Goal: Transaction & Acquisition: Purchase product/service

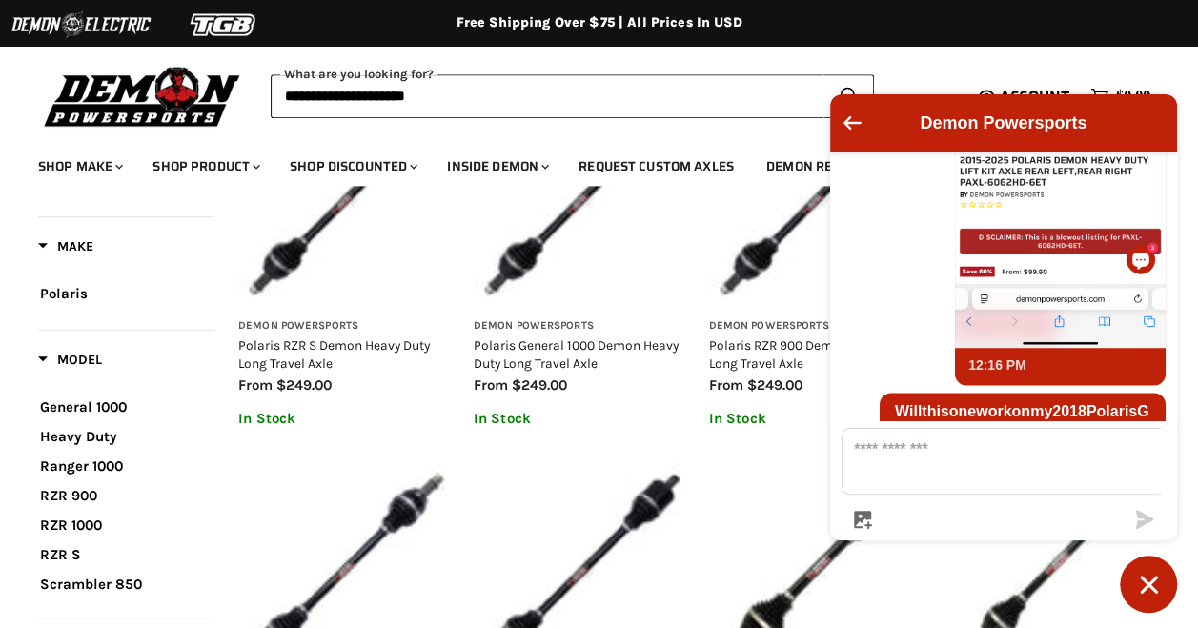
scroll to position [1905, 0]
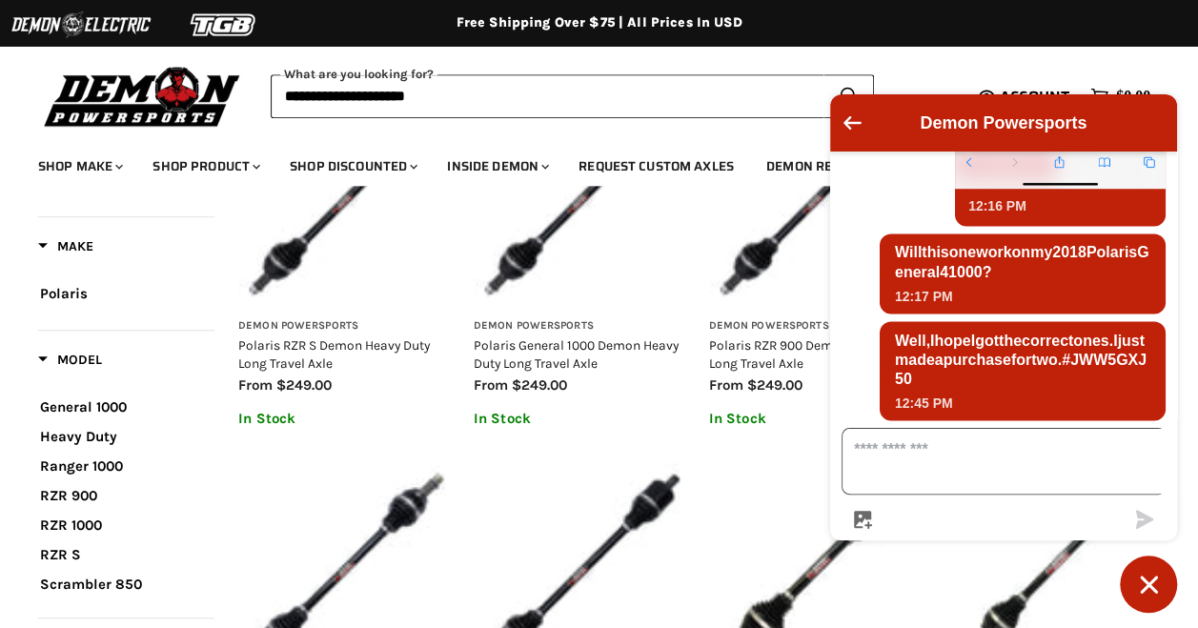
click at [929, 464] on textarea "Message us" at bounding box center [1016, 461] width 346 height 65
click at [899, 361] on ul "October 4 How do I find the right part for my vehicle? 8:29 AM To find the righ…" at bounding box center [1003, 286] width 347 height 269
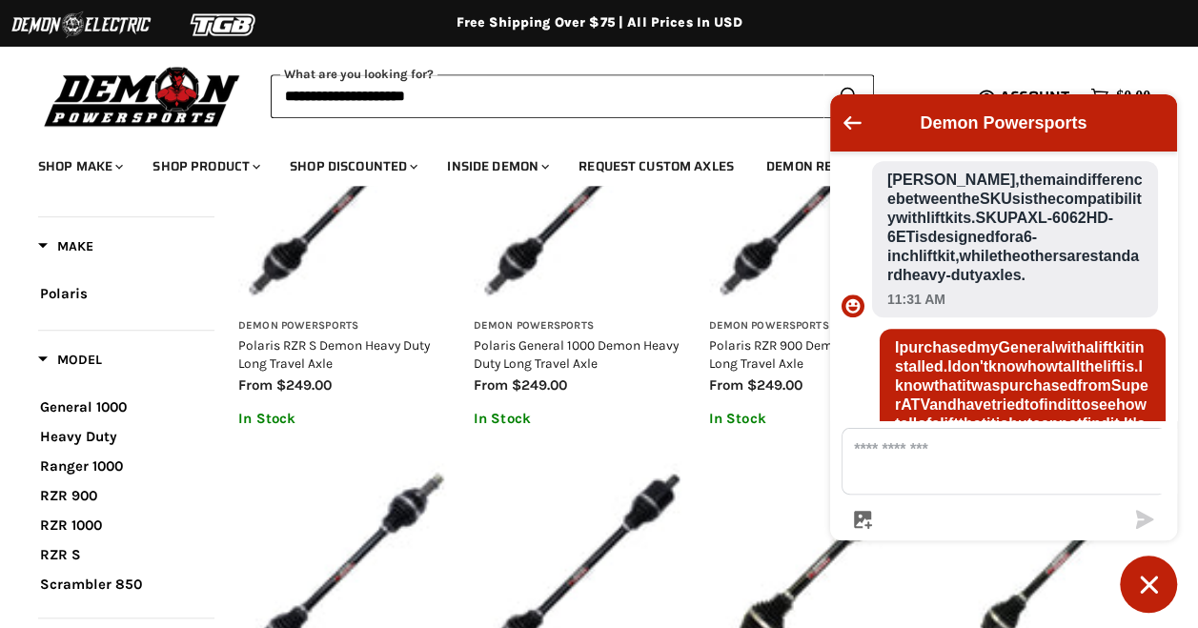
scroll to position [858, 0]
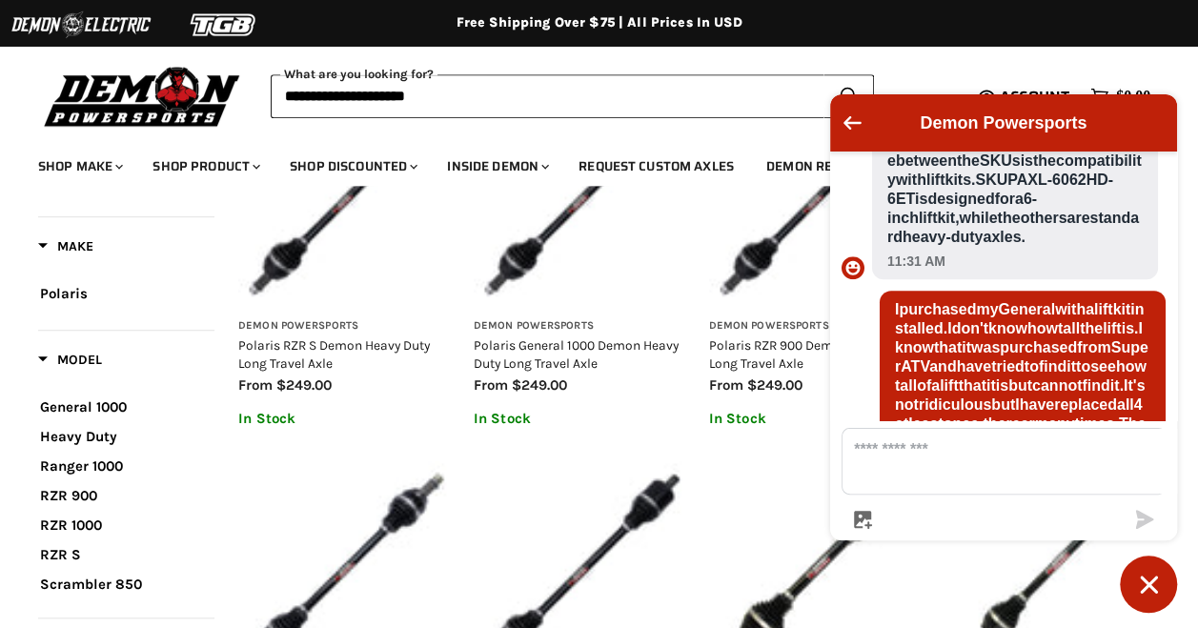
click at [321, 92] on input "**********" at bounding box center [547, 96] width 553 height 44
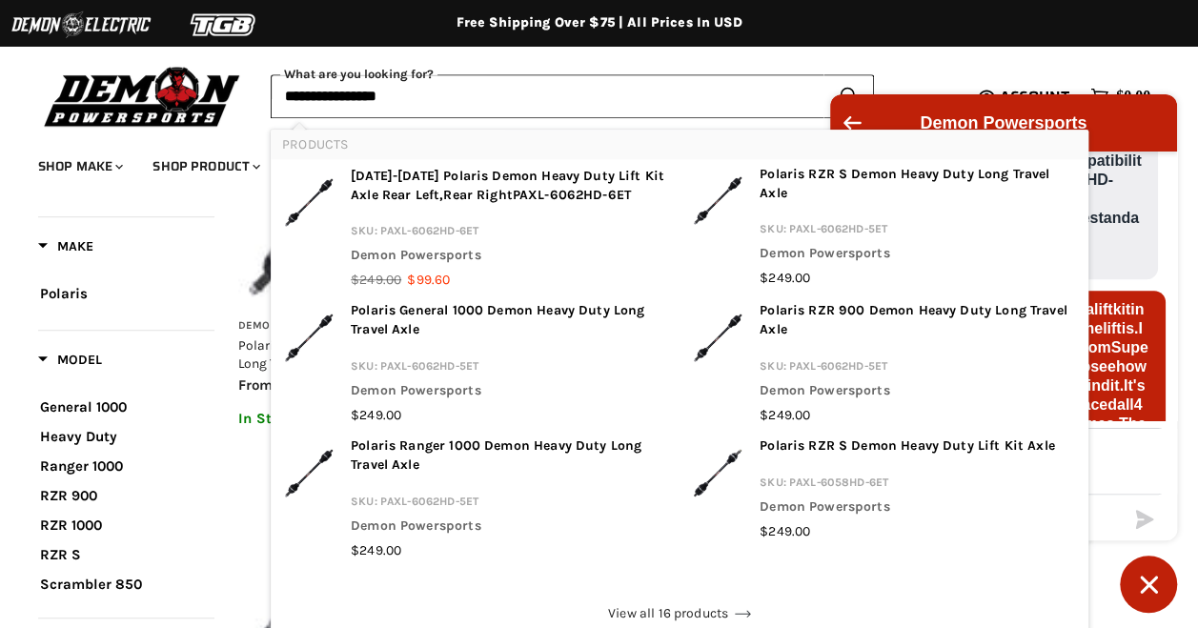
click at [450, 105] on input "**********" at bounding box center [547, 96] width 553 height 44
type input "**********"
click at [1126, 289] on ul "October 4 How do I find the right part for my vehicle? 8:29 AM To find the righ…" at bounding box center [1003, 286] width 347 height 269
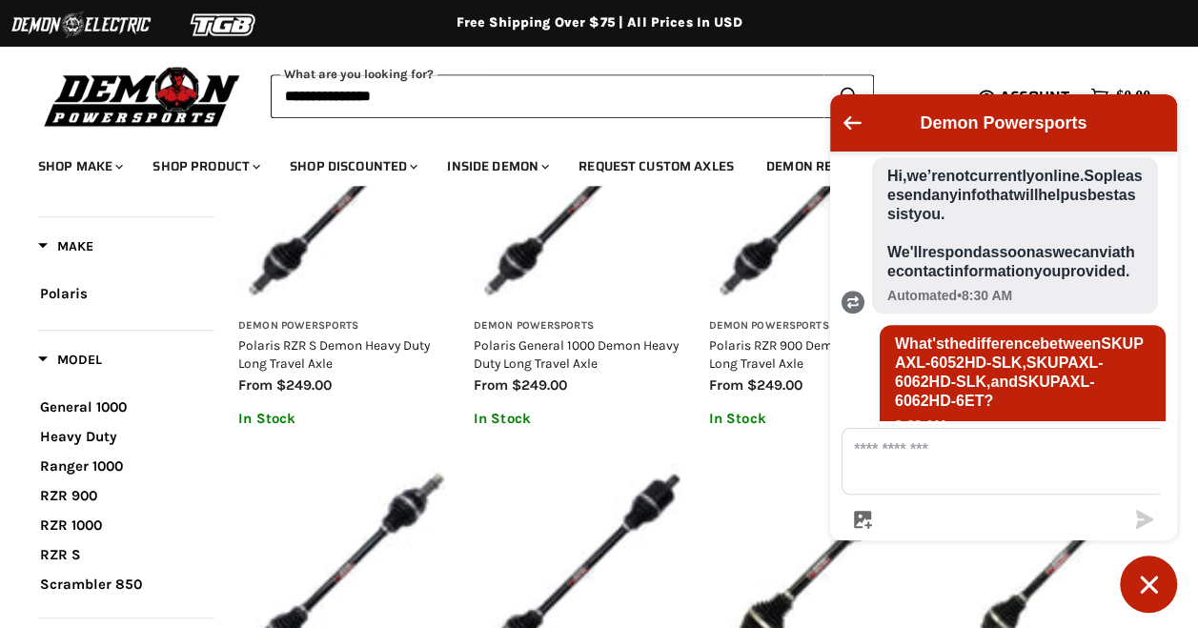
scroll to position [667, 0]
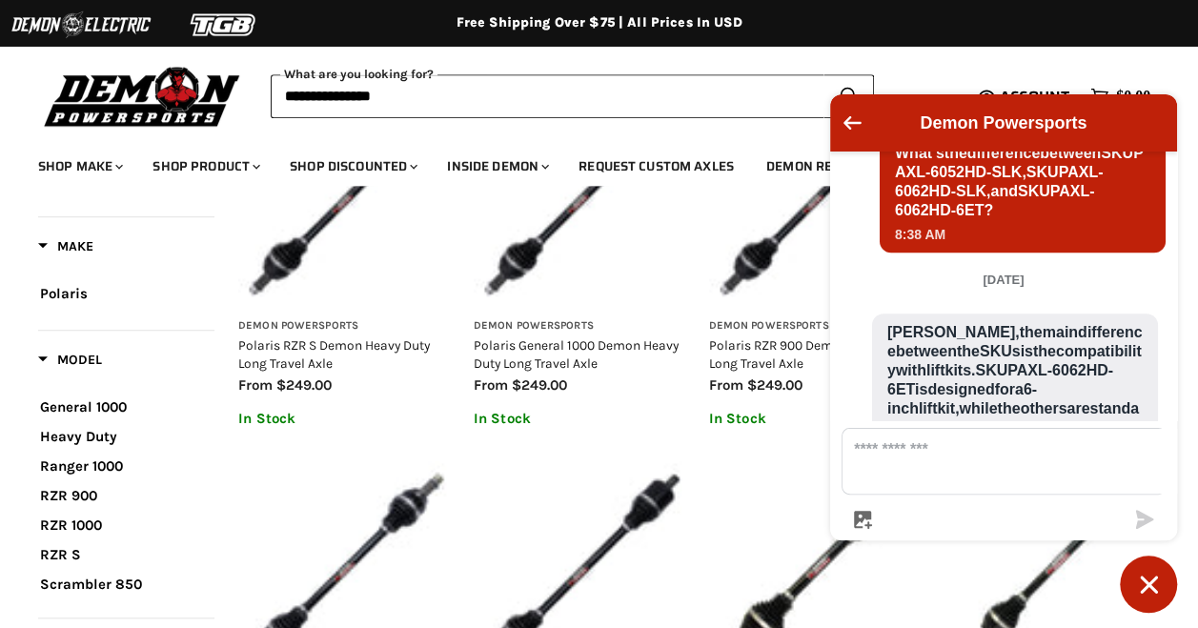
click at [416, 90] on input "**********" at bounding box center [547, 96] width 553 height 44
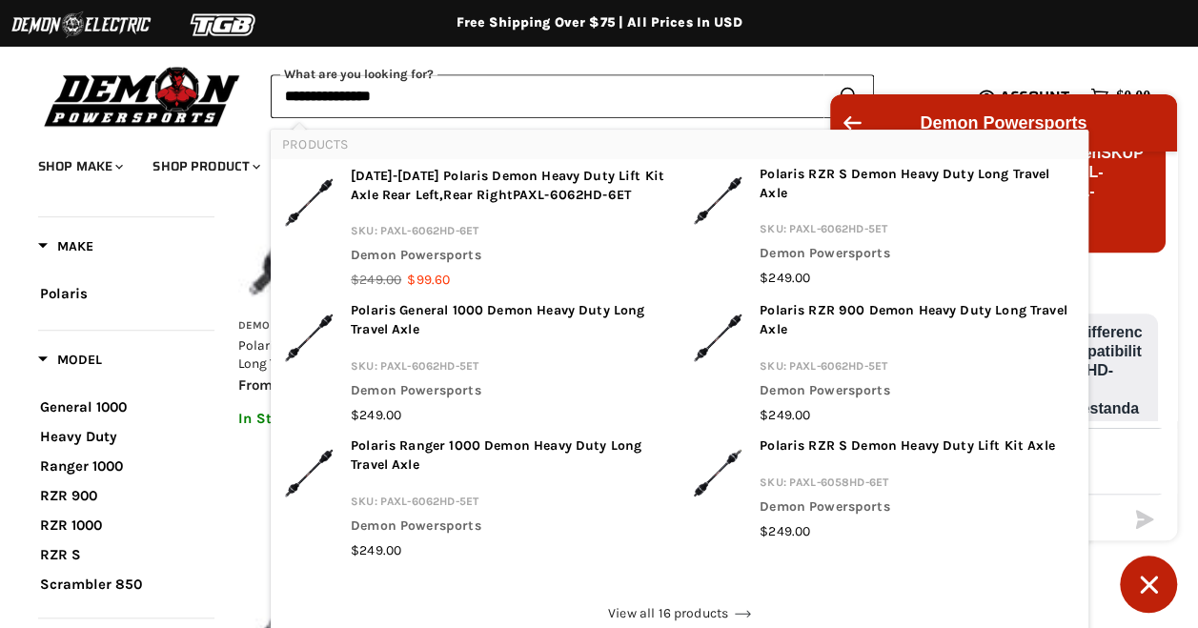
drag, startPoint x: 643, startPoint y: 145, endPoint x: 495, endPoint y: 144, distance: 147.8
click at [495, 144] on li "Products" at bounding box center [680, 145] width 818 height 30
click at [1134, 295] on div "[DATE]" at bounding box center [1003, 283] width 347 height 23
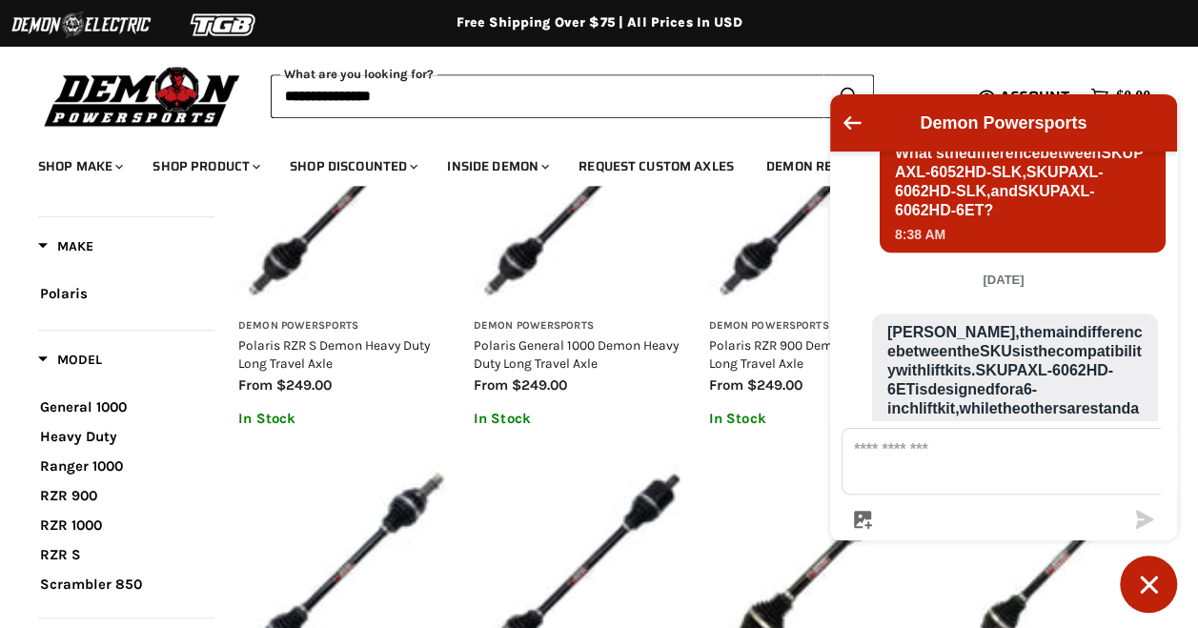
click at [430, 92] on input "**********" at bounding box center [547, 96] width 553 height 44
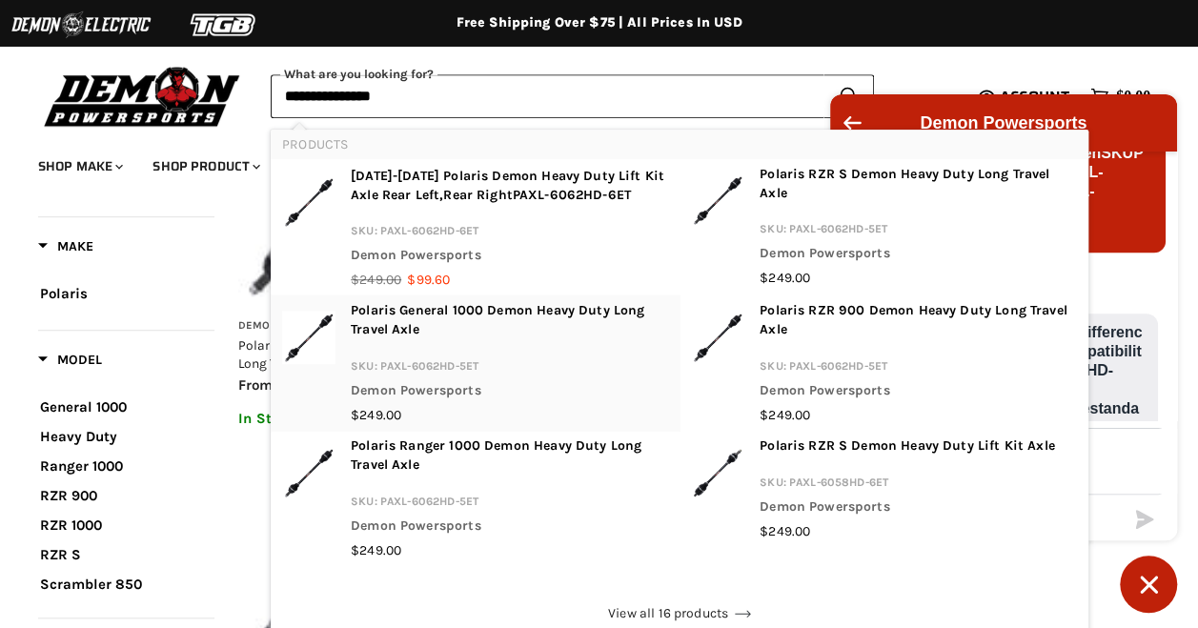
click at [476, 316] on p "Polaris General 1000 Demon Heavy Duty Long Travel Axle" at bounding box center [509, 323] width 317 height 44
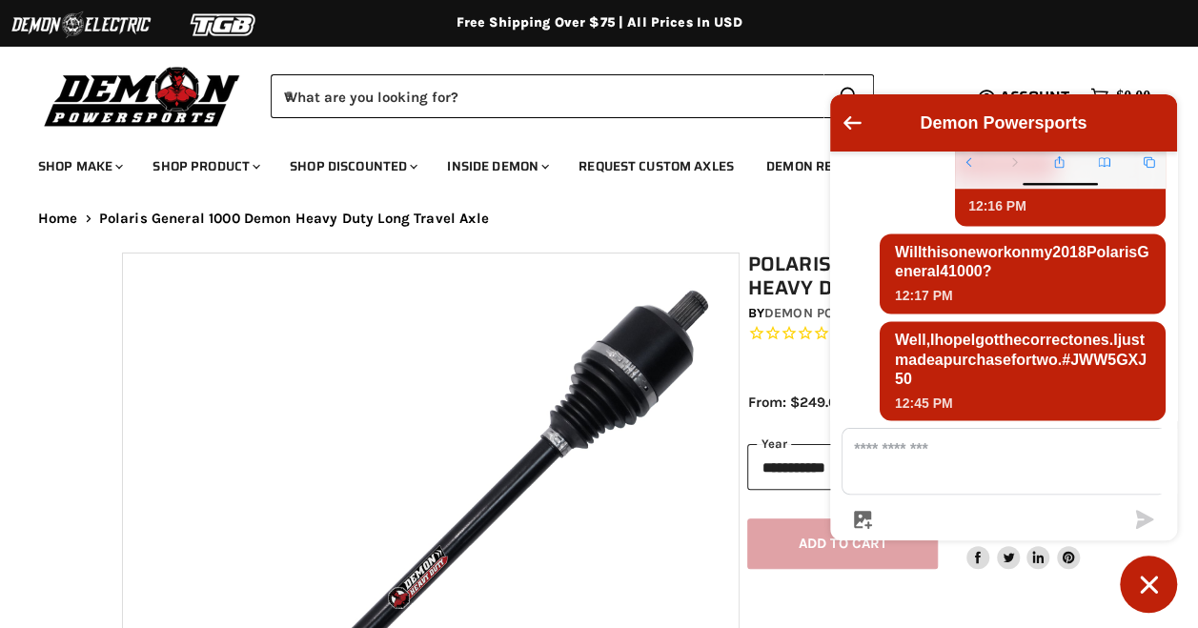
click at [692, 479] on img "Main content" at bounding box center [430, 561] width 615 height 615
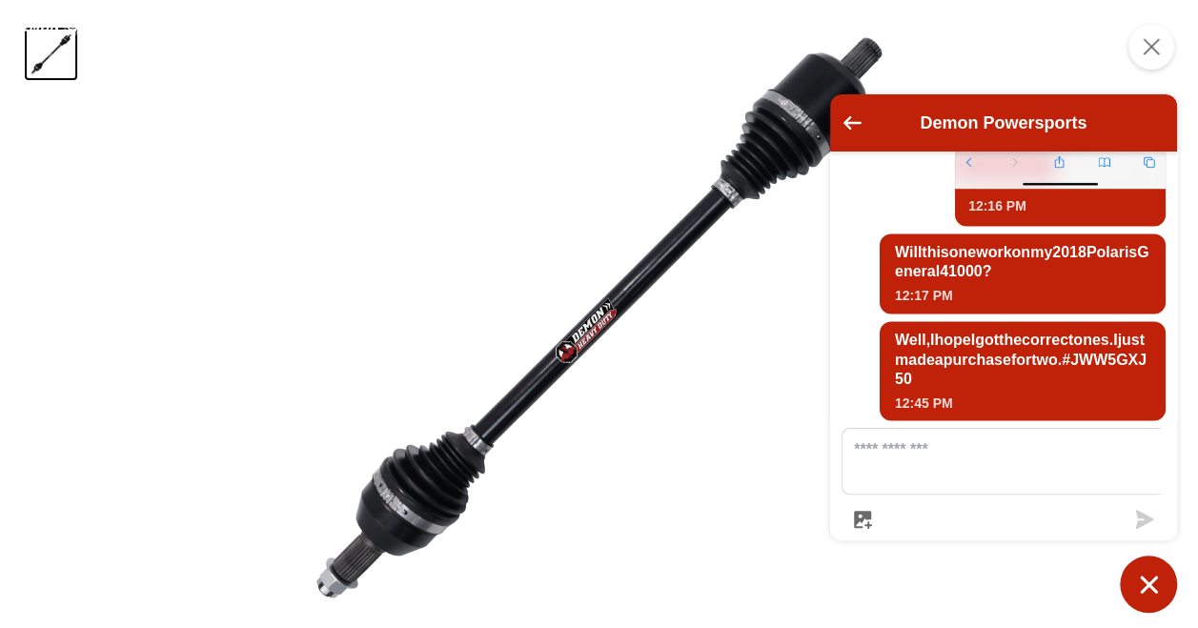
click at [1150, 583] on icon "Chat window" at bounding box center [1148, 584] width 17 height 17
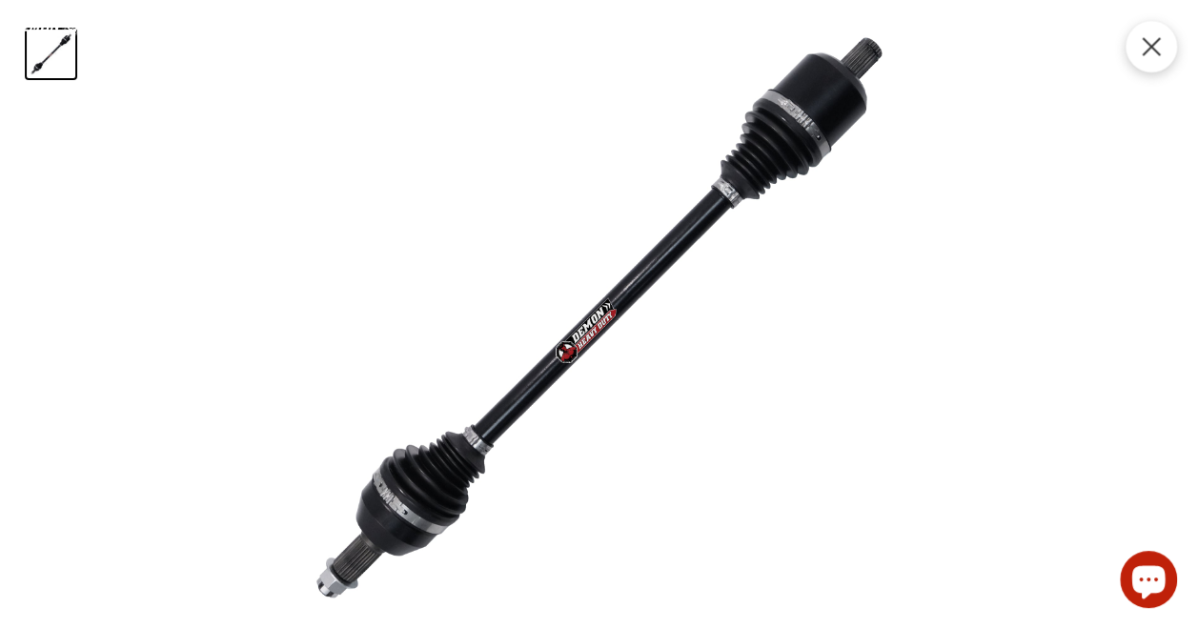
click at [1155, 52] on icon "Product zoom dialog" at bounding box center [1151, 46] width 17 height 17
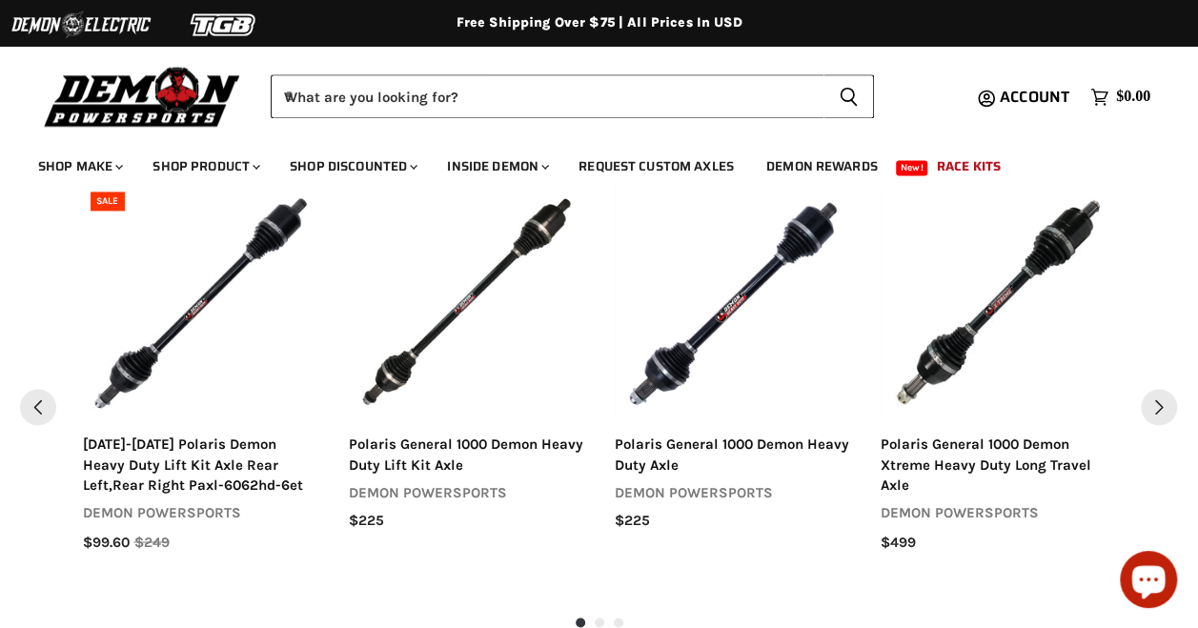
scroll to position [1289, 0]
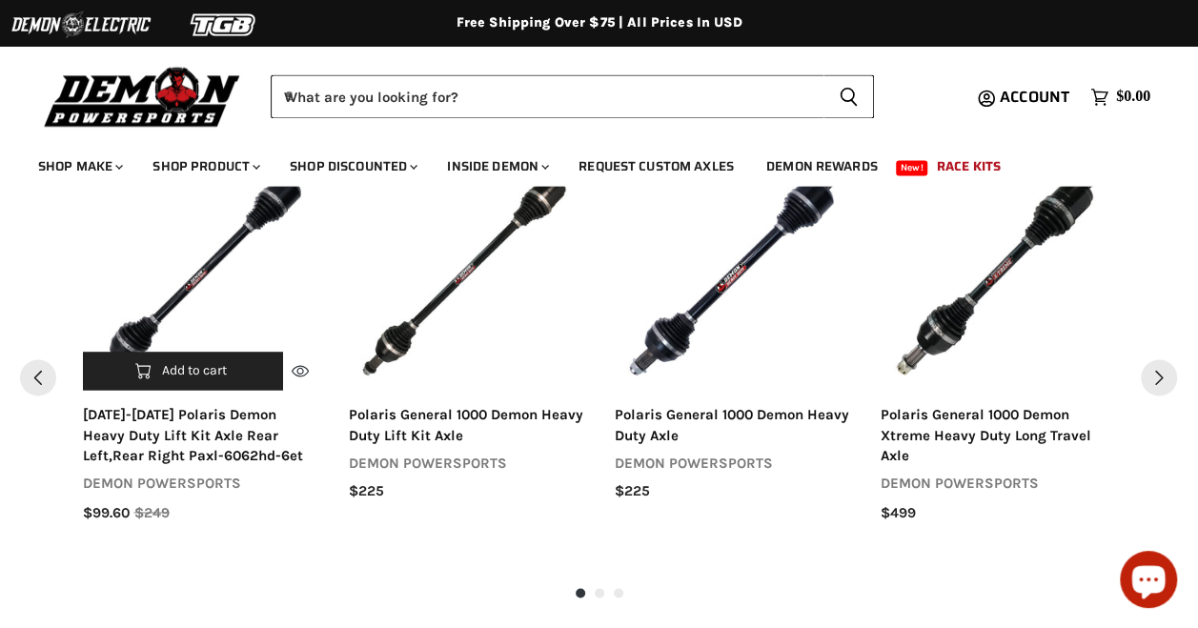
click at [255, 434] on div "2015-2025 polaris demon heavy duty lift kit axle rear left,rear right paxl-6062…" at bounding box center [200, 435] width 235 height 61
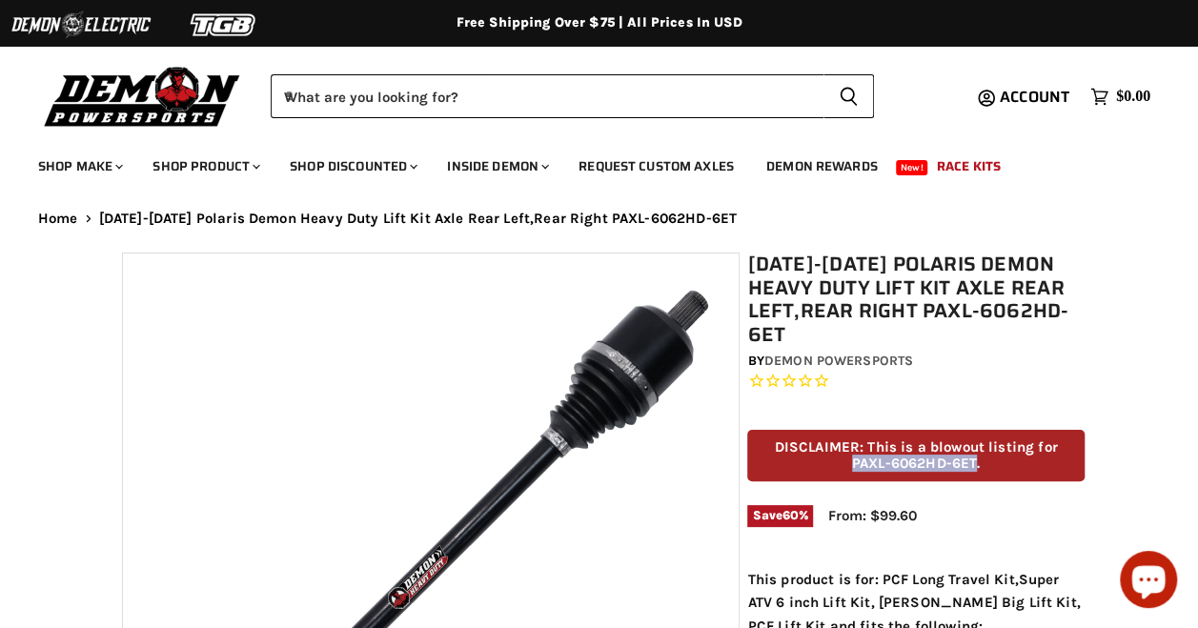
drag, startPoint x: 853, startPoint y: 460, endPoint x: 970, endPoint y: 459, distance: 117.3
click at [973, 459] on p "DISCLAIMER: This is a blowout listing for PAXL-6062HD-6ET." at bounding box center [915, 456] width 337 height 52
drag, startPoint x: 970, startPoint y: 459, endPoint x: 961, endPoint y: 460, distance: 9.6
copy p "PAXL-6062HD-6ET"
click at [1029, 93] on span "Account" at bounding box center [1035, 97] width 70 height 24
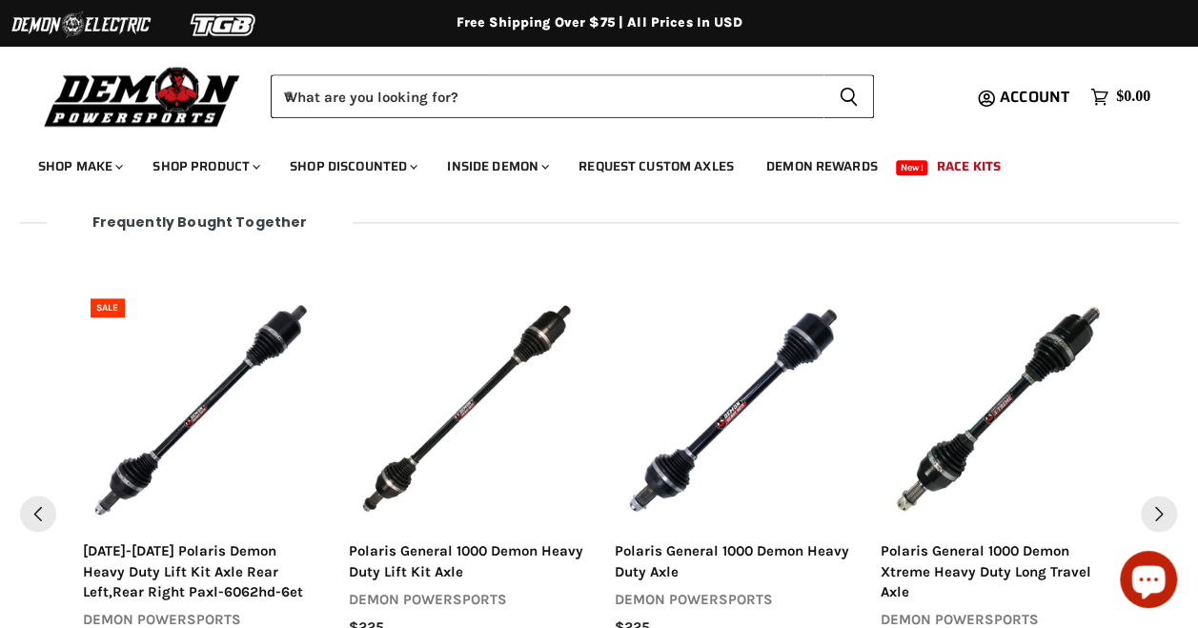
scroll to position [1194, 0]
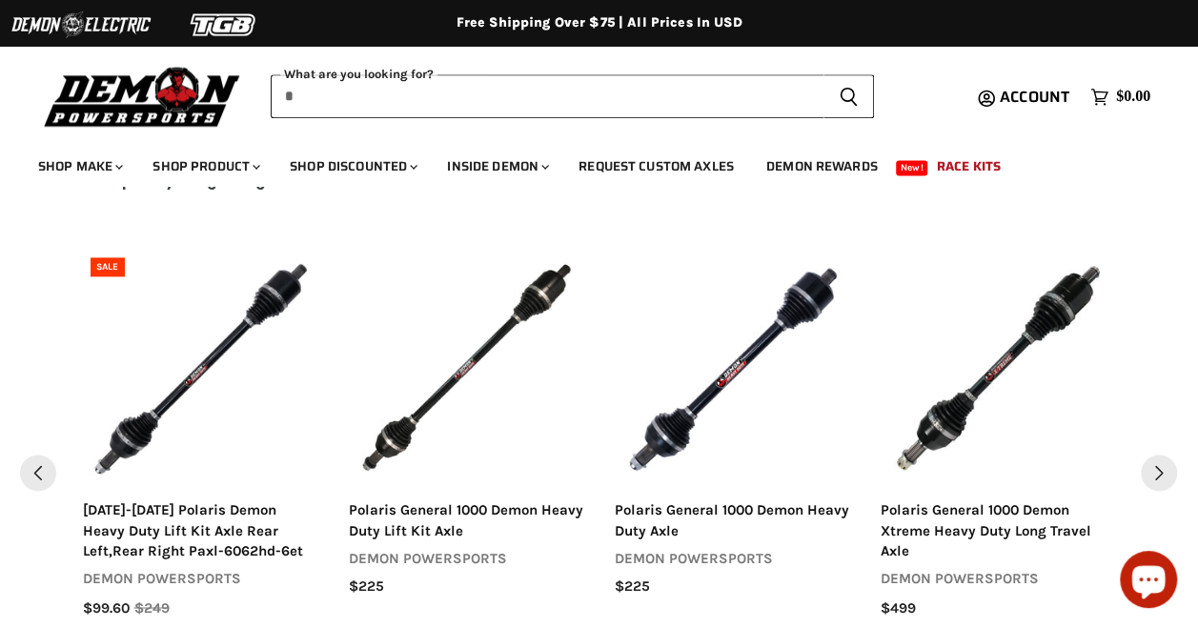
drag, startPoint x: 439, startPoint y: 88, endPoint x: 282, endPoint y: 104, distance: 157.2
click at [280, 103] on input "When autocomplete results are available use up and down arrows to review and en…" at bounding box center [547, 96] width 553 height 44
drag, startPoint x: 315, startPoint y: 101, endPoint x: 466, endPoint y: 79, distance: 153.2
click at [467, 79] on input "When autocomplete results are available use up and down arrows to review and en…" at bounding box center [547, 96] width 553 height 44
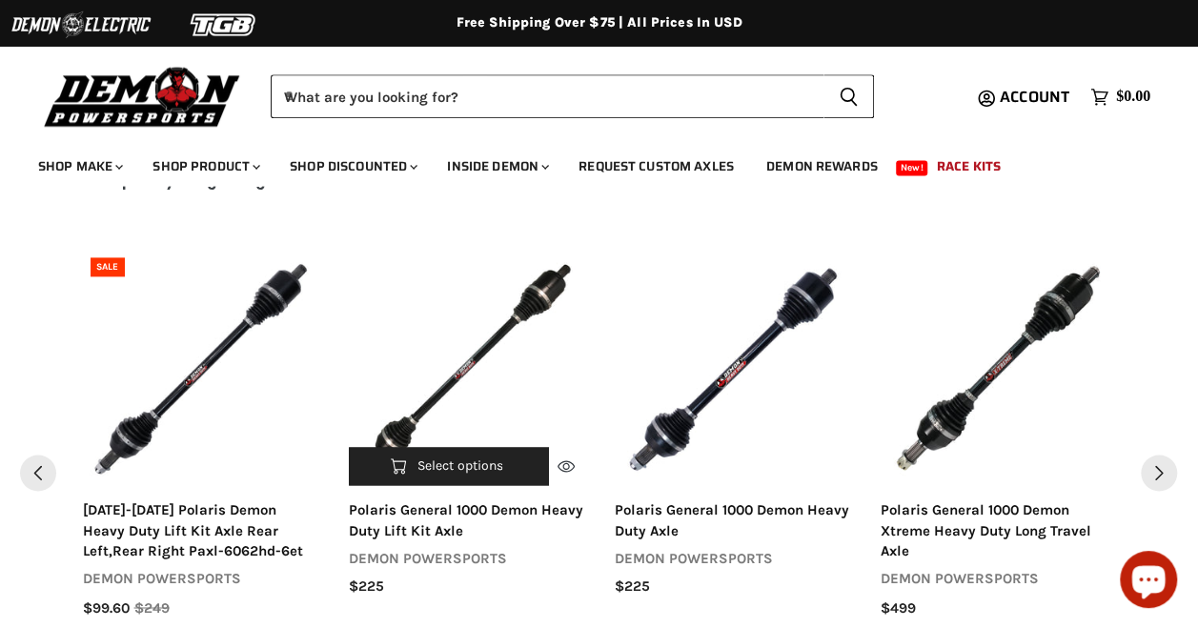
click at [486, 515] on div "polaris general 1000 demon heavy duty lift kit axle" at bounding box center [466, 520] width 235 height 41
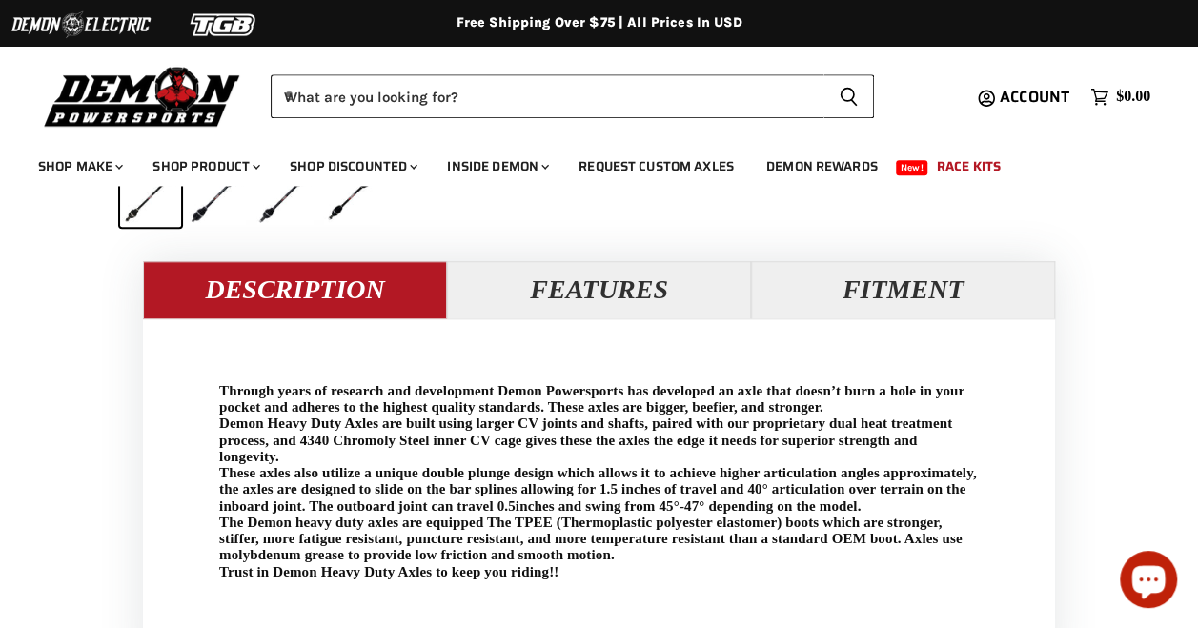
scroll to position [763, 0]
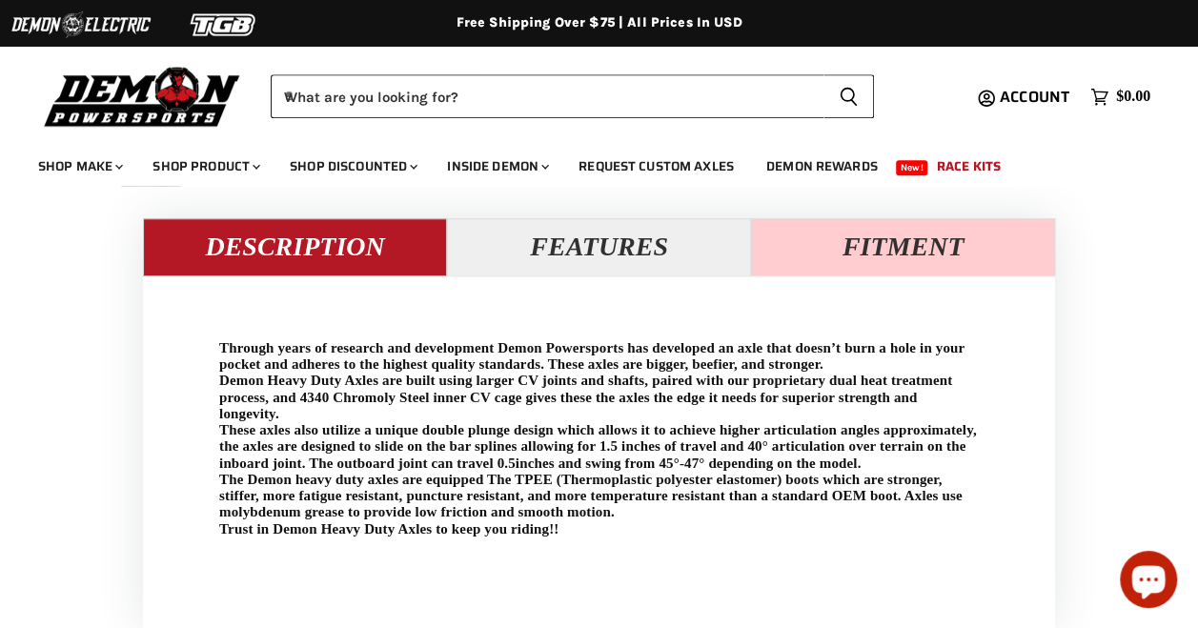
click at [913, 260] on button "Fitment" at bounding box center [903, 246] width 304 height 57
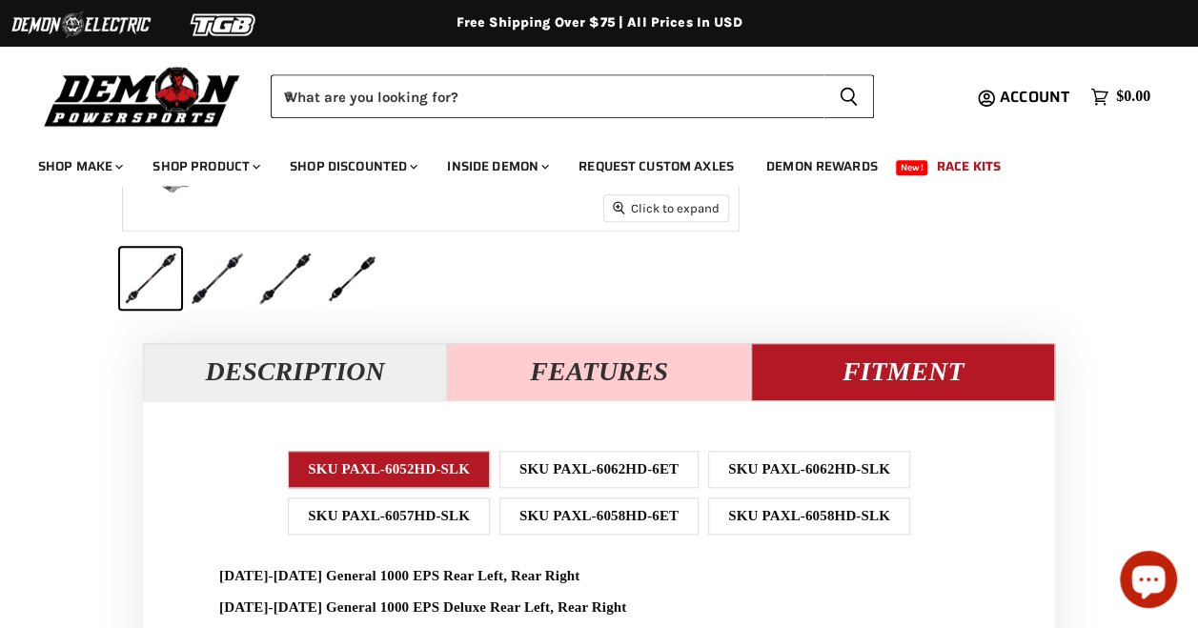
scroll to position [667, 0]
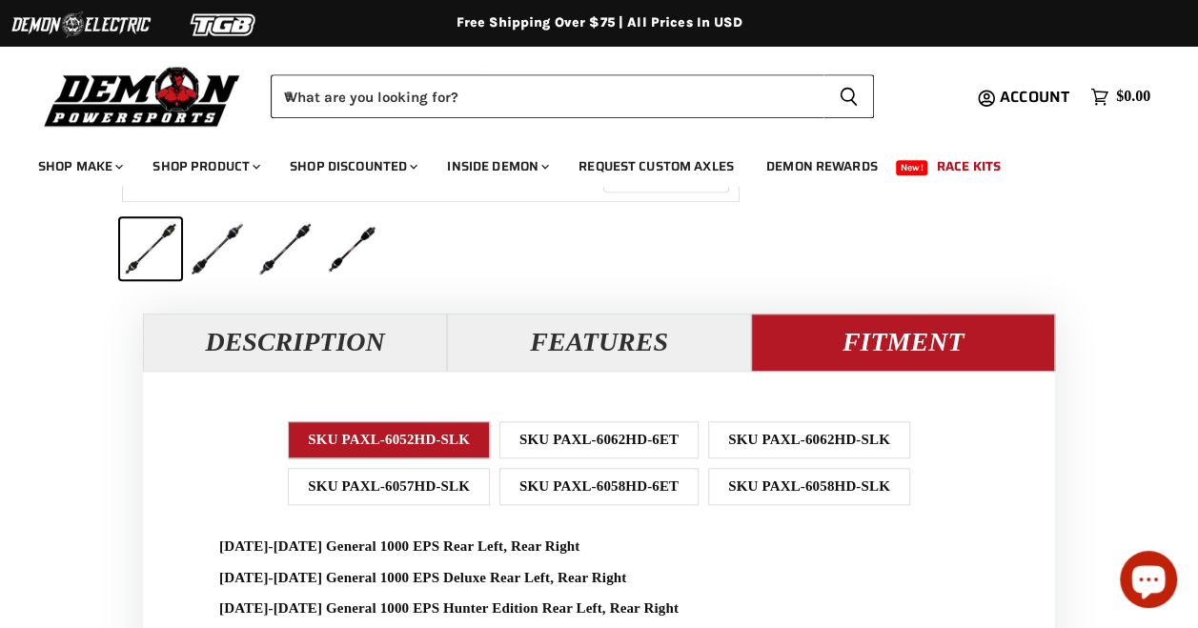
click at [603, 437] on div "SKU PAXL-6062HD-6ET" at bounding box center [599, 439] width 199 height 37
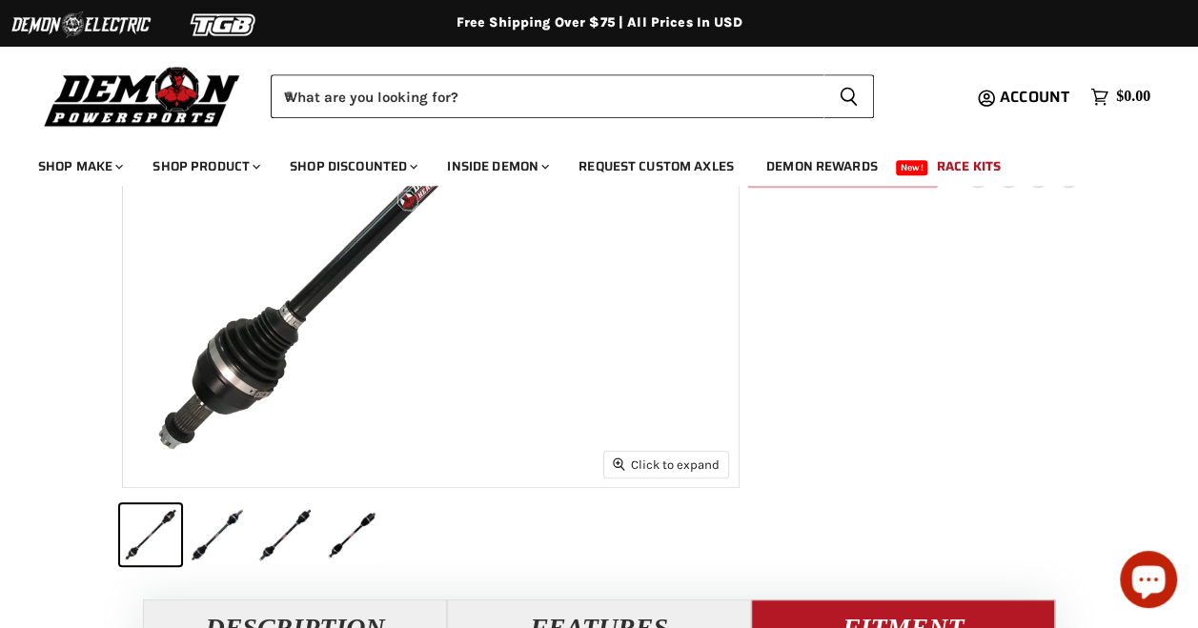
scroll to position [572, 0]
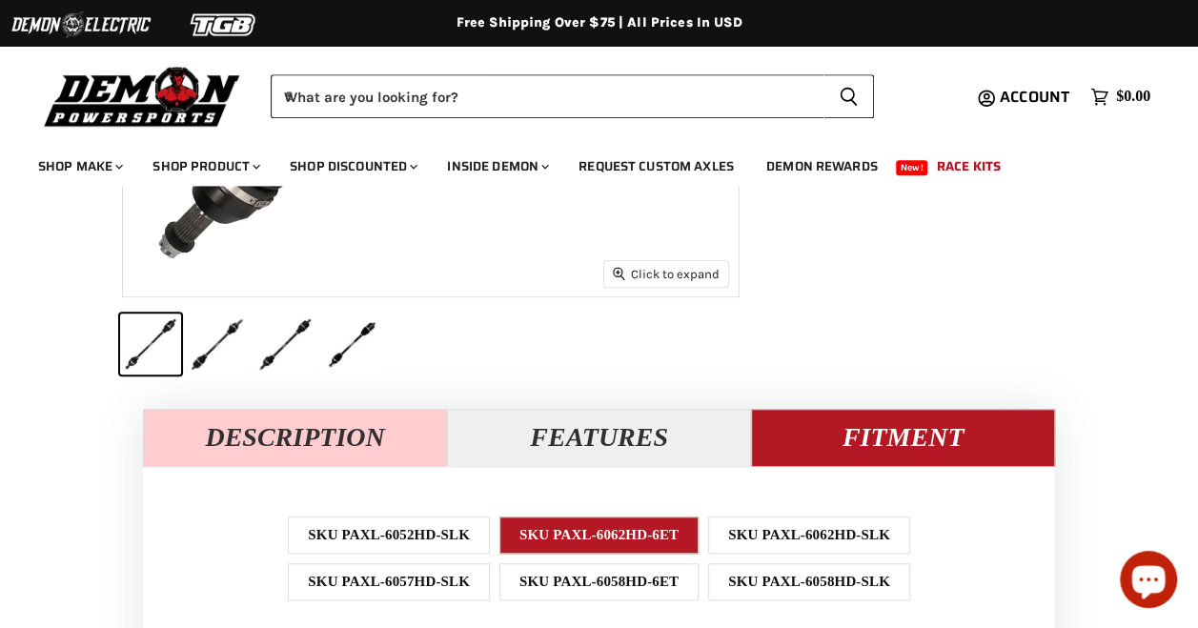
click at [315, 427] on button "Description" at bounding box center [295, 437] width 304 height 57
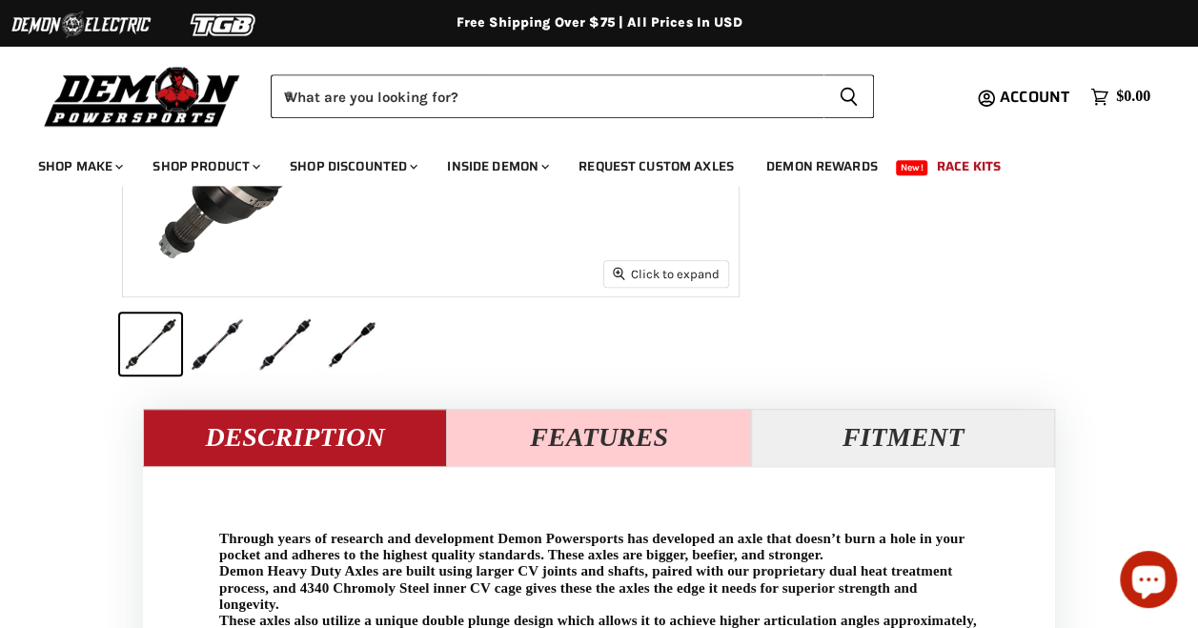
click at [543, 439] on button "Features" at bounding box center [599, 437] width 304 height 57
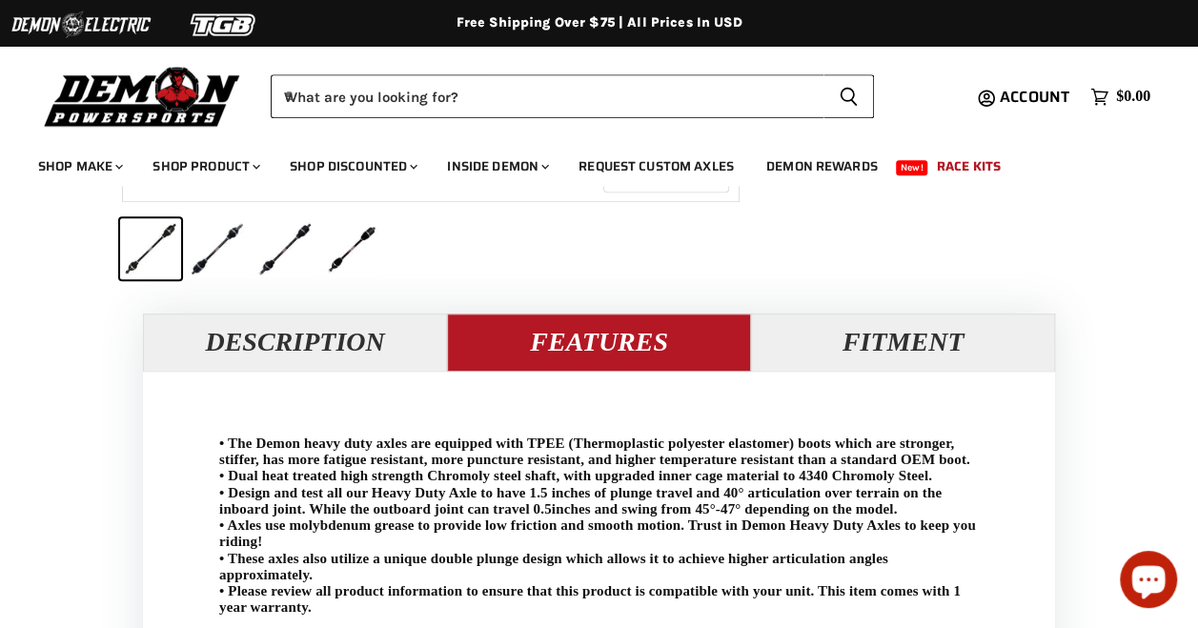
scroll to position [763, 0]
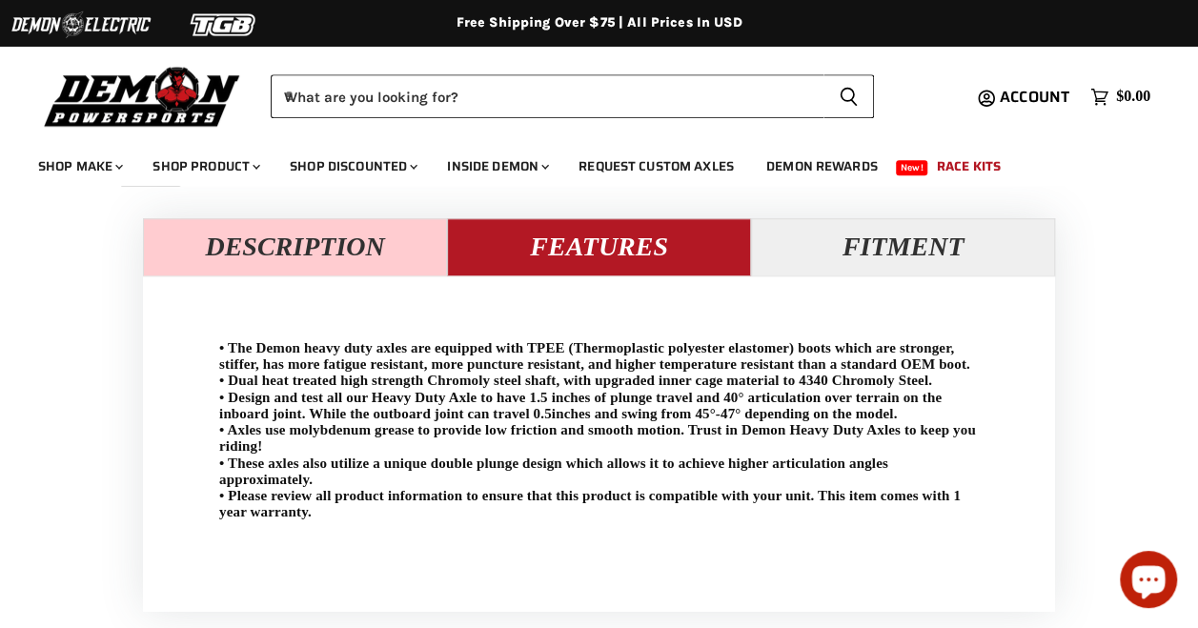
click at [352, 244] on button "Description" at bounding box center [295, 246] width 304 height 57
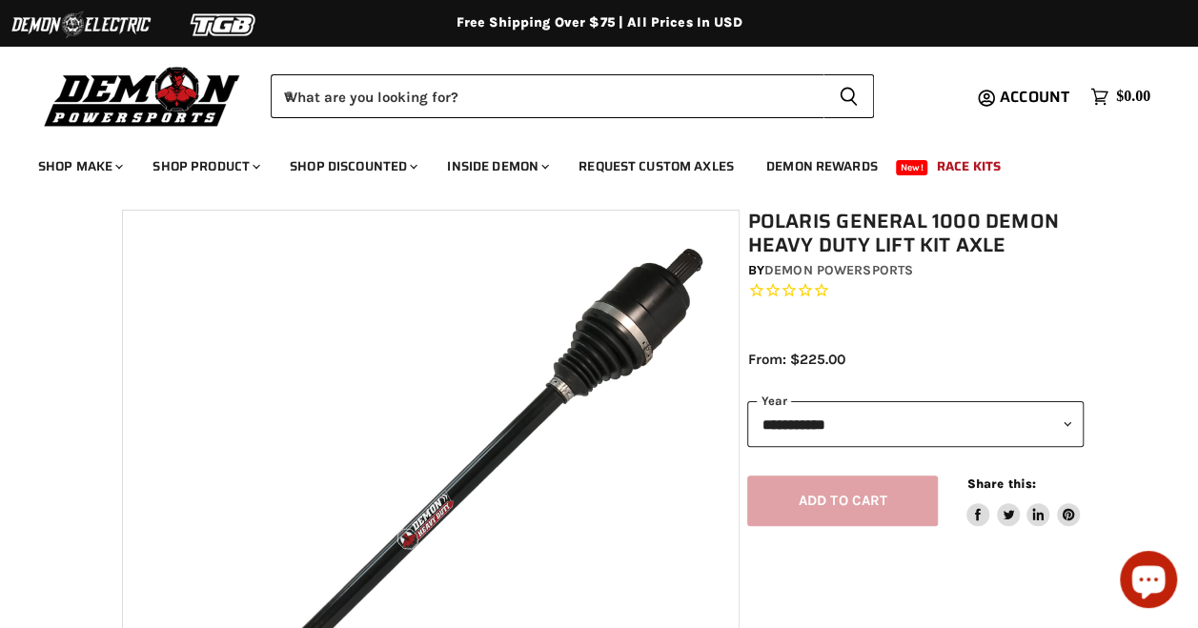
scroll to position [0, 0]
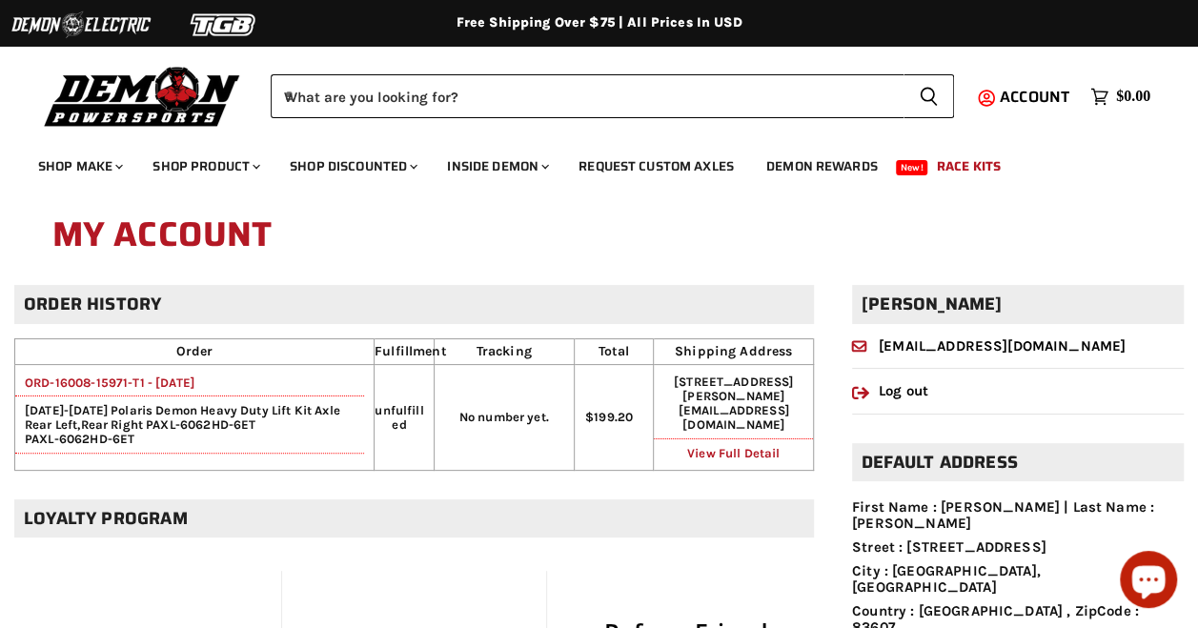
click at [707, 446] on link "View Full Detail" at bounding box center [733, 453] width 92 height 14
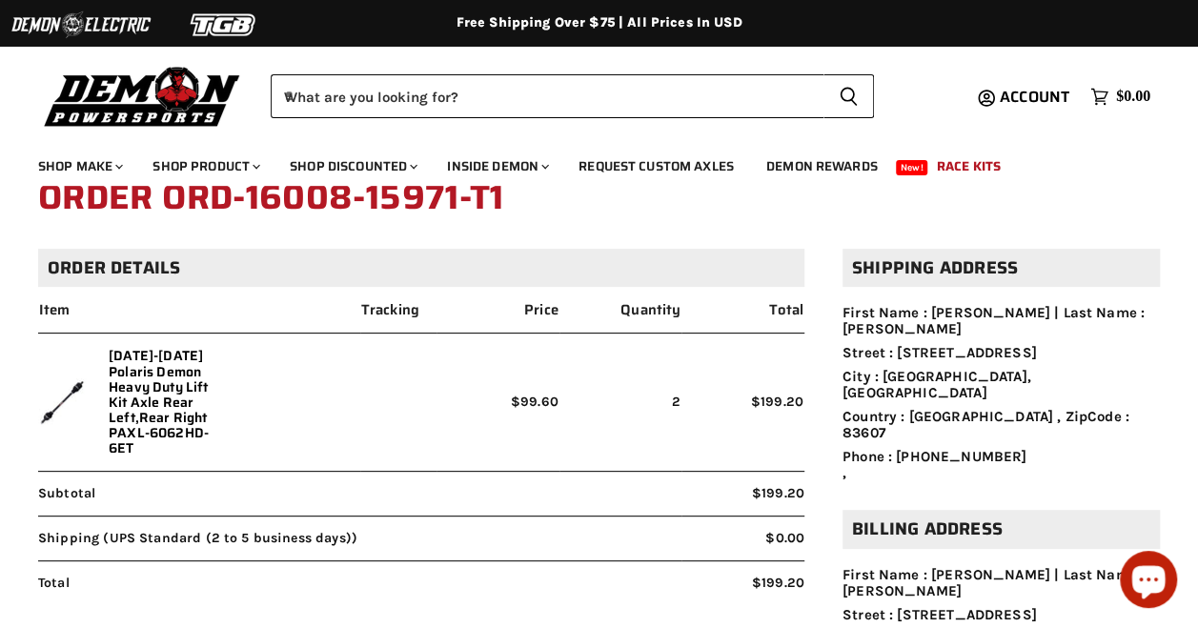
scroll to position [95, 0]
click at [259, 130] on div "Menu icon Translation missing: en.general.icons.icon_search_close icon Menu Wha…" at bounding box center [599, 91] width 1198 height 96
click at [1146, 576] on icon "Chat window" at bounding box center [1149, 582] width 33 height 33
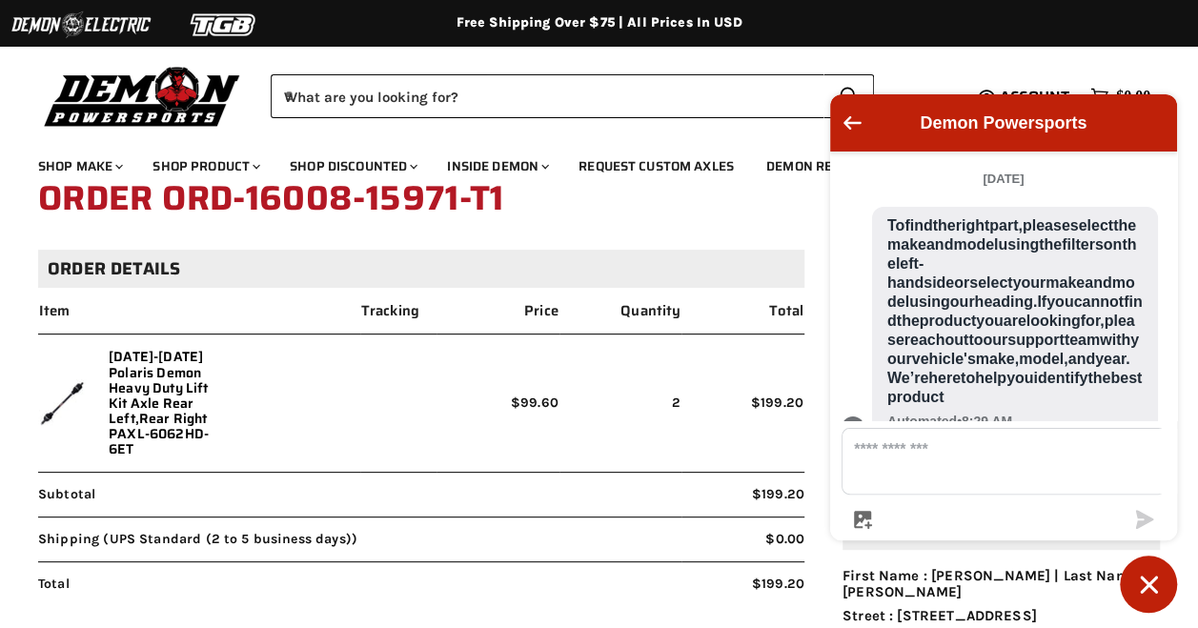
scroll to position [1813, 0]
